Goal: Navigation & Orientation: Find specific page/section

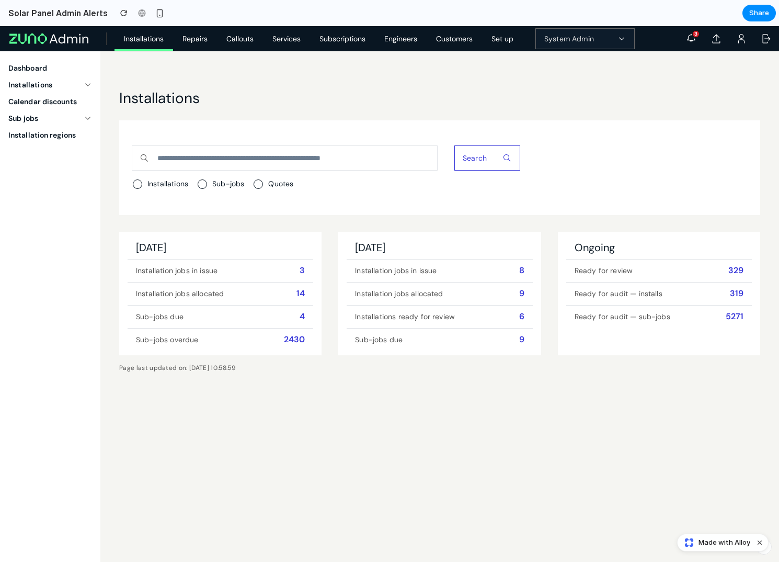
click at [80, 413] on ul "Dashboard Installations Calendar discounts Sub jobs Installation regions" at bounding box center [50, 306] width 100 height 511
click at [221, 468] on body "Installations Repairs Callouts Services Subscriptions Engineers Customers Set u…" at bounding box center [389, 319] width 779 height 536
click at [202, 76] on main "Installations Search Installations Sub-jobs Quotes [DATE] Installation jobs in …" at bounding box center [439, 224] width 679 height 346
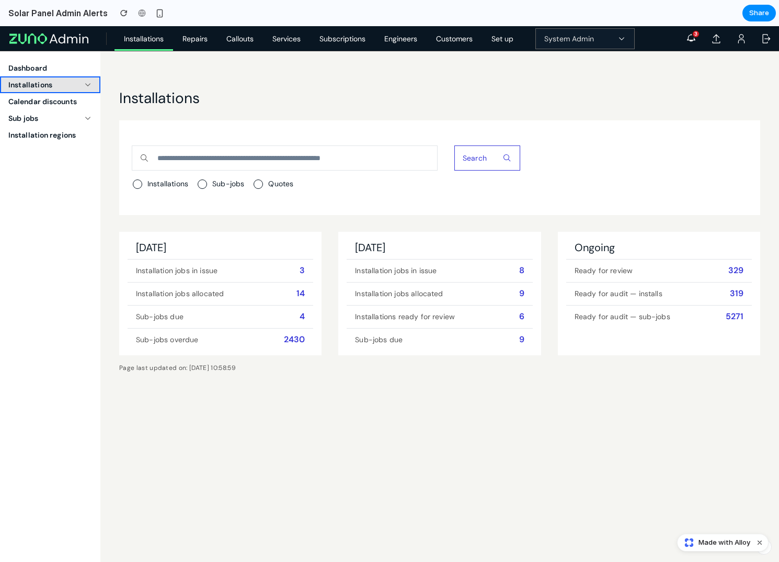
click at [76, 78] on button "Installations" at bounding box center [50, 84] width 100 height 17
click at [69, 101] on span "Calendar discounts" at bounding box center [42, 101] width 69 height 10
click at [155, 40] on span "Installations" at bounding box center [144, 38] width 40 height 9
click at [197, 38] on span "Repairs" at bounding box center [195, 38] width 25 height 9
click at [259, 33] on link "Callouts" at bounding box center [240, 38] width 46 height 25
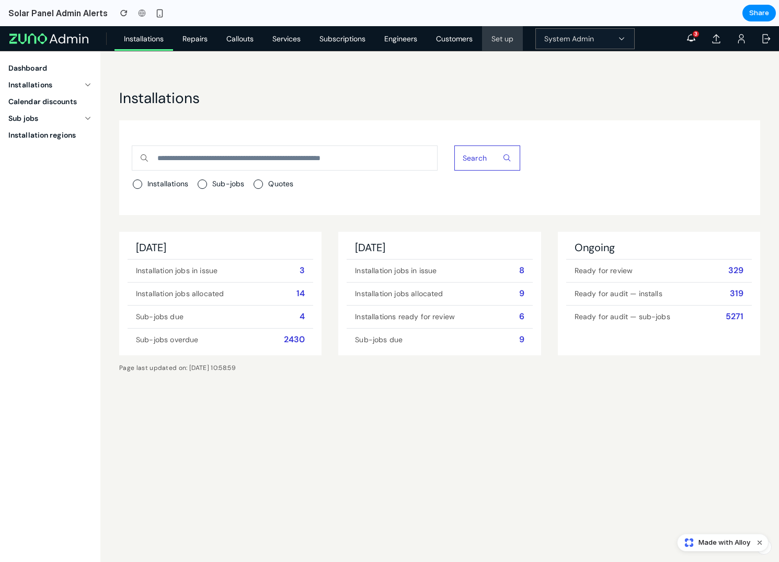
click at [514, 37] on span "Set up" at bounding box center [503, 38] width 22 height 9
click at [585, 38] on span "System Admin" at bounding box center [570, 38] width 50 height 9
click at [692, 39] on icon "button" at bounding box center [691, 38] width 10 height 10
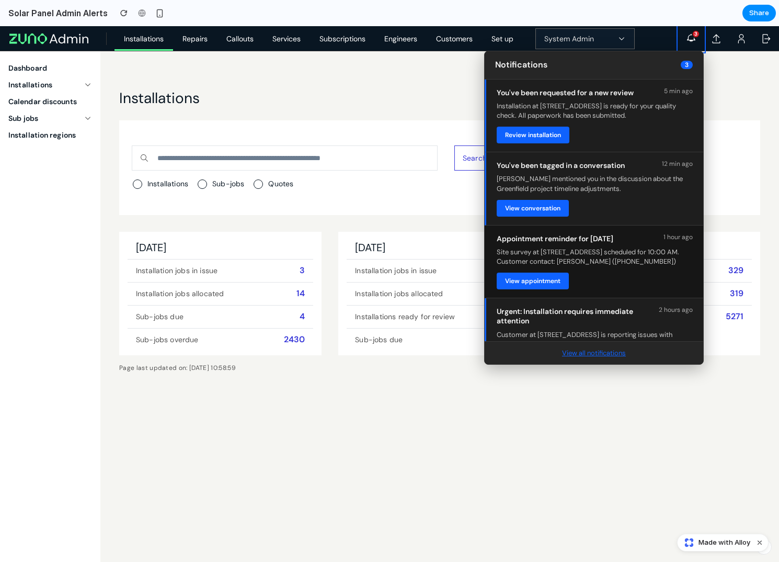
click at [591, 351] on button "View all notifications" at bounding box center [594, 353] width 70 height 10
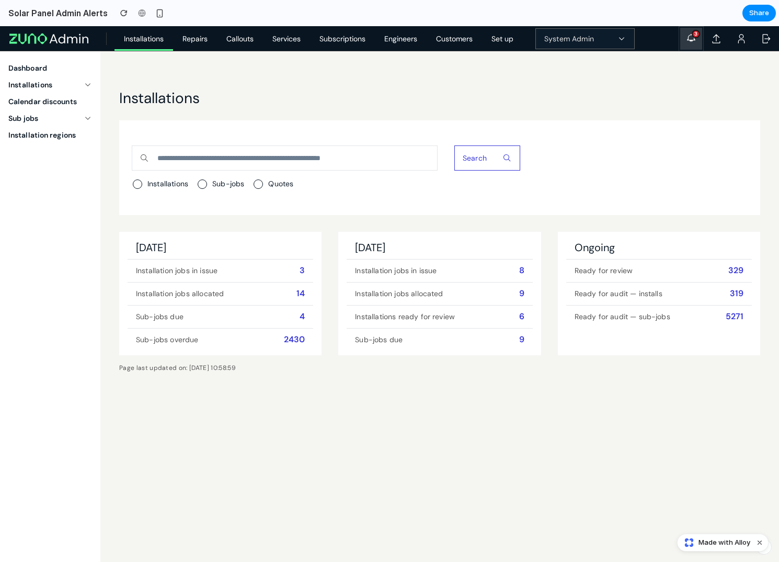
click at [689, 45] on button "3" at bounding box center [691, 38] width 25 height 25
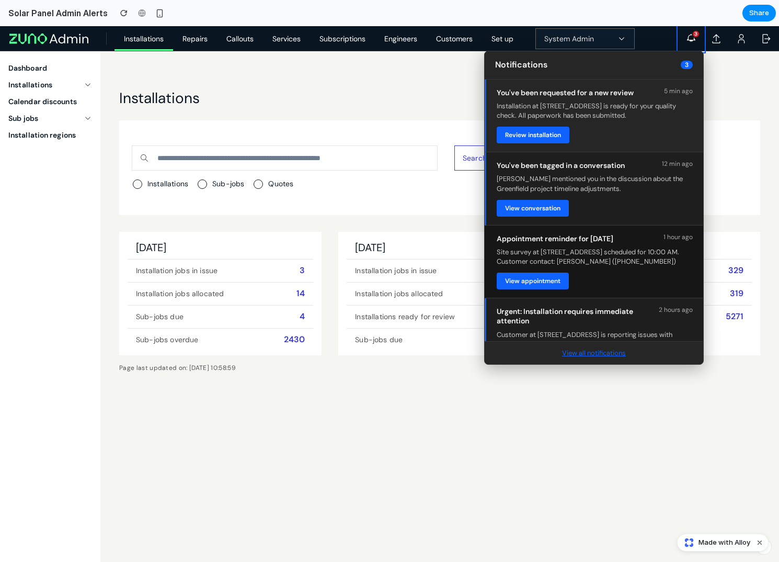
click at [623, 106] on p "Installation at [STREET_ADDRESS] is ready for your quality check. All paperwork…" at bounding box center [595, 110] width 196 height 19
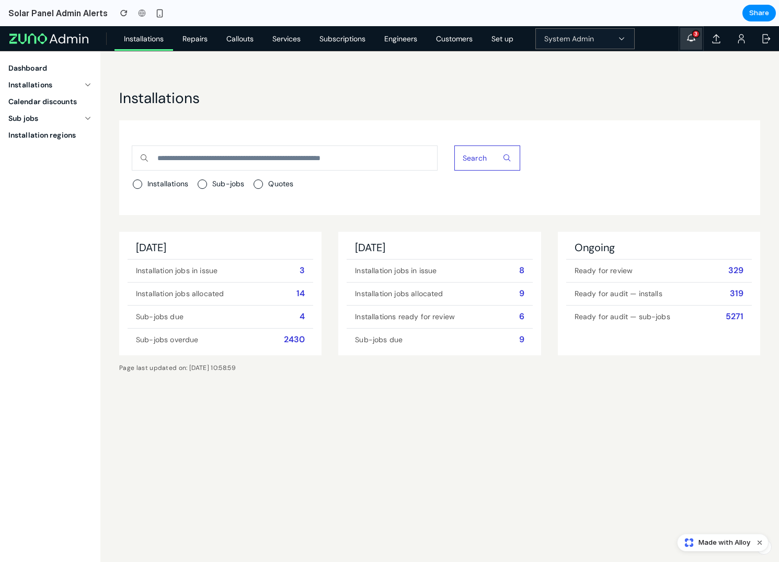
click at [690, 36] on icon "button" at bounding box center [691, 38] width 10 height 10
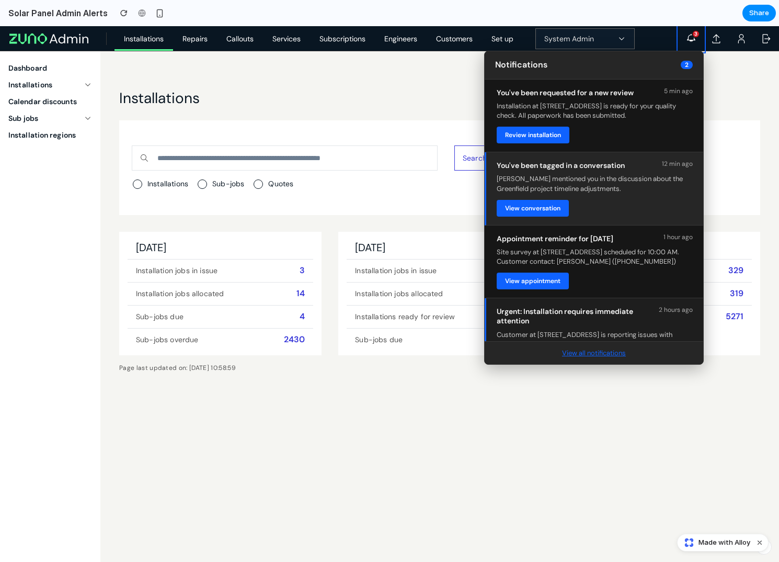
click at [583, 173] on div "You've been tagged in a conversation 12 min ago [PERSON_NAME] mentioned you in …" at bounding box center [594, 188] width 219 height 73
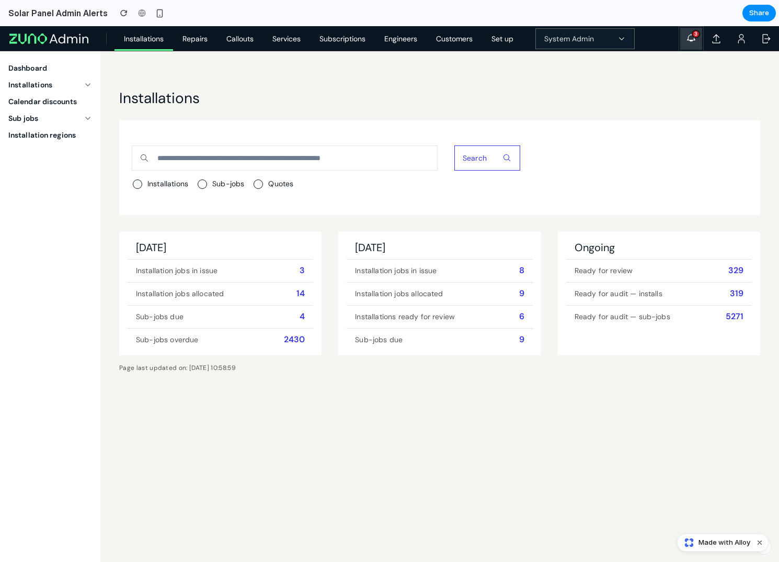
click at [693, 35] on span "3" at bounding box center [696, 34] width 8 height 8
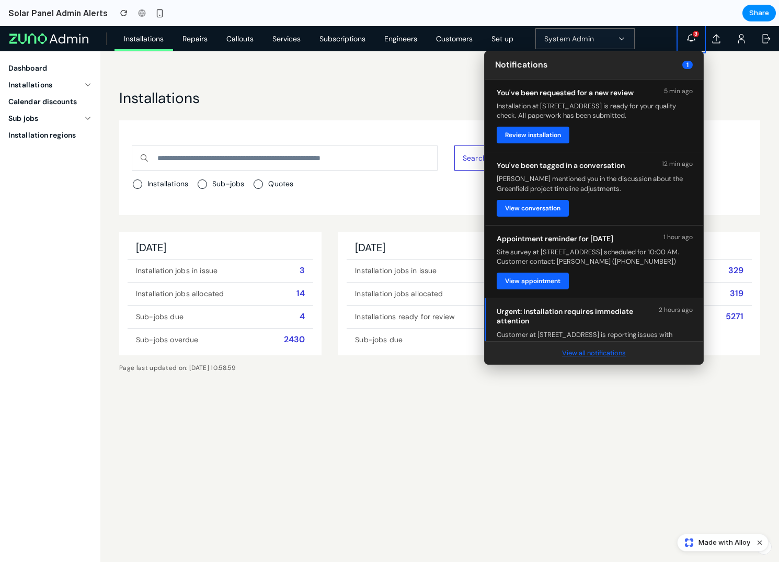
click at [687, 63] on span "1" at bounding box center [688, 65] width 10 height 8
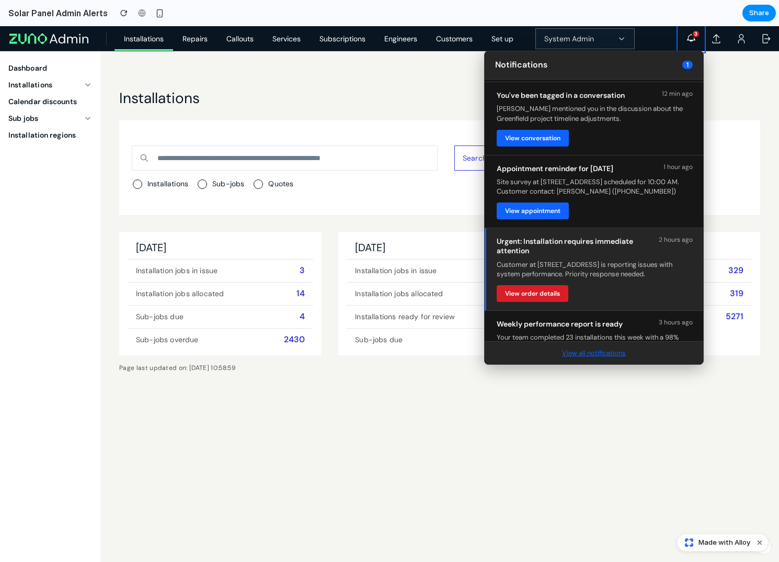
scroll to position [70, 0]
click at [549, 293] on button "View order details" at bounding box center [533, 294] width 72 height 17
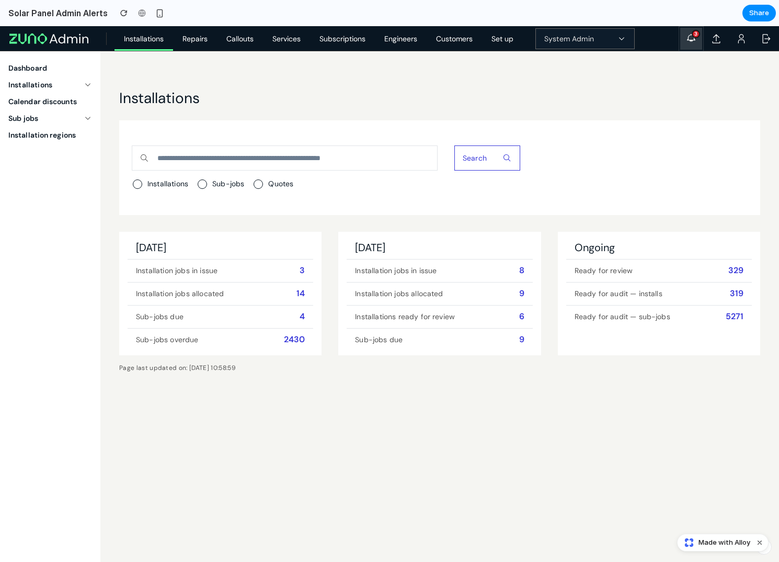
click at [697, 38] on button "3" at bounding box center [691, 38] width 25 height 25
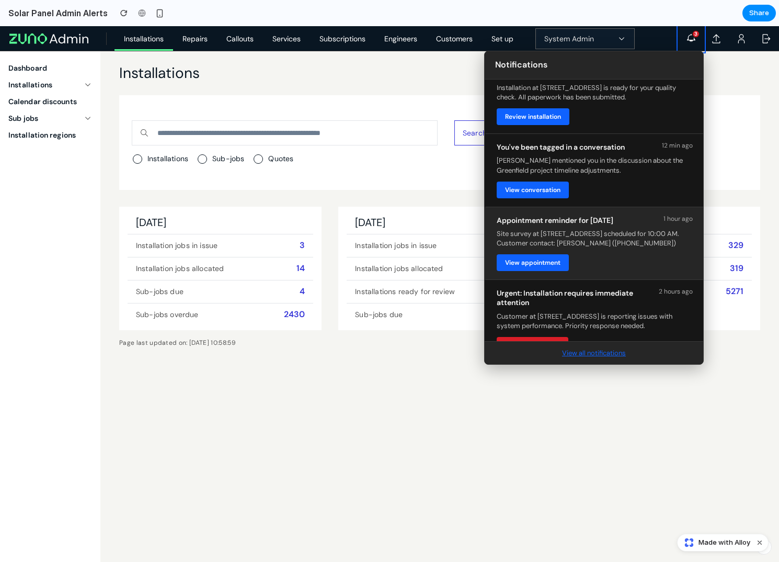
scroll to position [0, 0]
